Goal: Browse casually

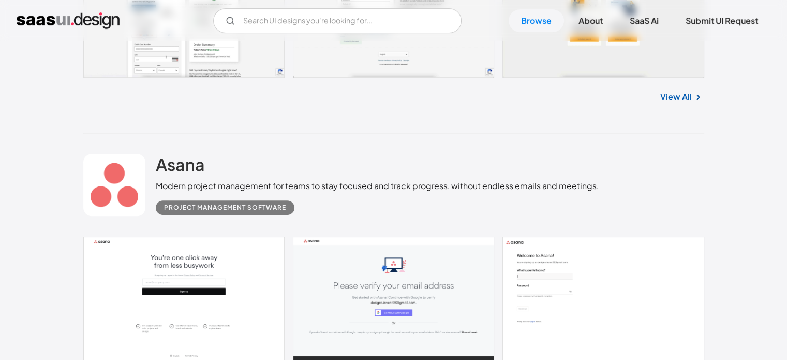
scroll to position [518, 0]
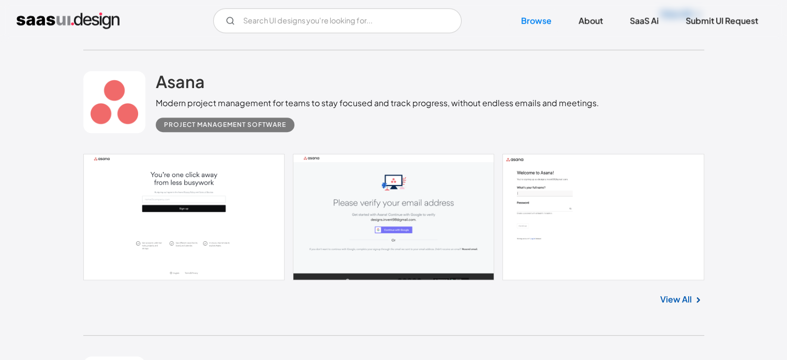
click at [689, 300] on link "View All" at bounding box center [677, 299] width 32 height 12
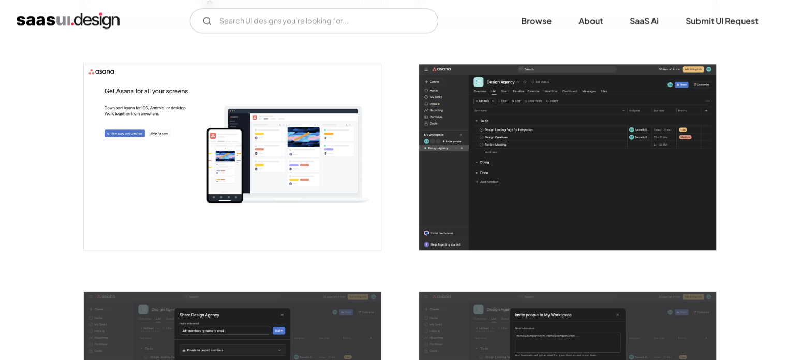
scroll to position [1316, 0]
